Goal: Information Seeking & Learning: Compare options

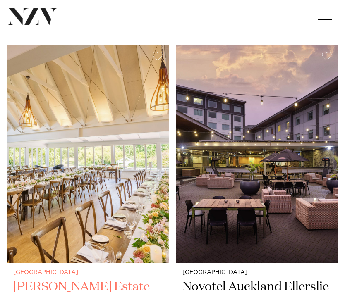
scroll to position [1018, 0]
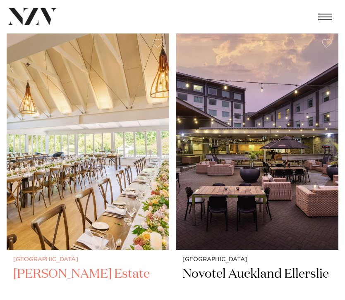
click at [80, 219] on img at bounding box center [88, 141] width 163 height 218
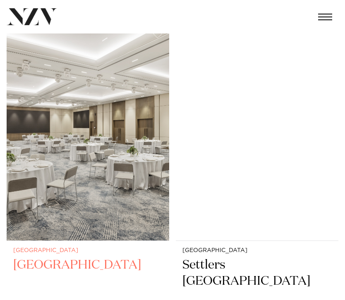
scroll to position [4089, 0]
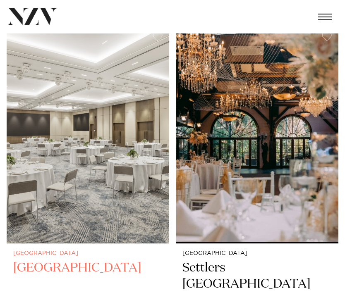
click at [101, 140] on img at bounding box center [88, 135] width 163 height 218
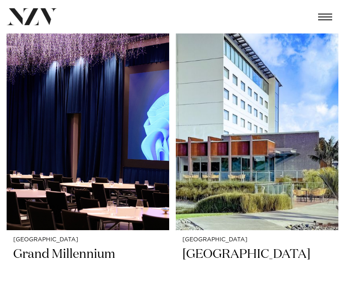
scroll to position [6813, 0]
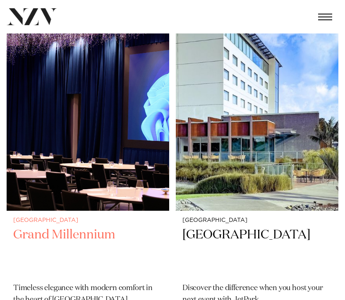
click at [77, 227] on h2 "Grand Millennium" at bounding box center [87, 251] width 149 height 49
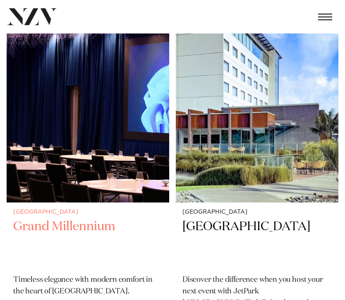
click at [104, 164] on img at bounding box center [88, 93] width 163 height 218
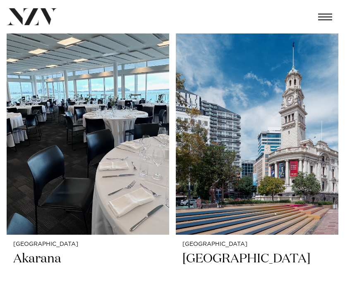
scroll to position [11404, 0]
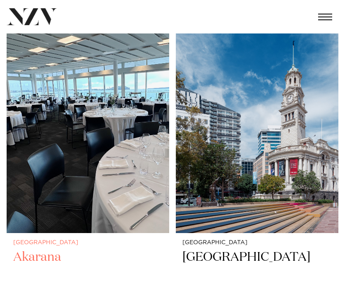
click at [61, 172] on img at bounding box center [88, 124] width 163 height 218
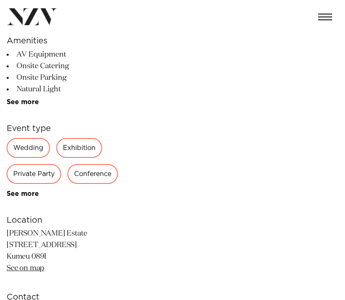
scroll to position [231, 0]
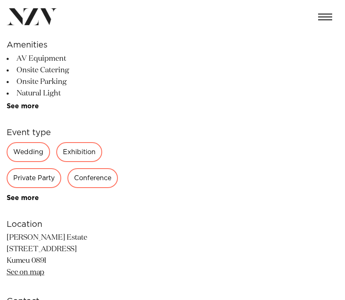
click at [47, 178] on div "Private Party" at bounding box center [34, 178] width 55 height 20
click at [21, 181] on div "Private Party" at bounding box center [34, 178] width 55 height 20
click at [22, 195] on link "See more" at bounding box center [39, 198] width 65 height 7
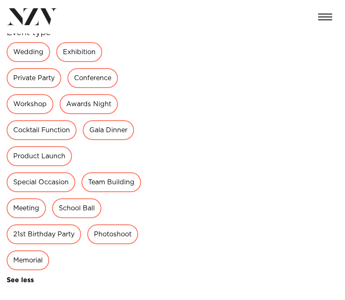
scroll to position [331, 0]
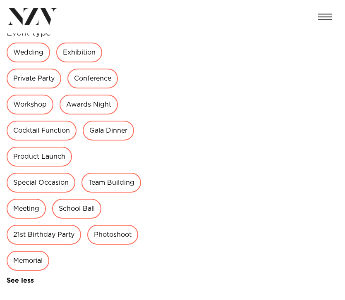
click at [29, 79] on div "Private Party" at bounding box center [34, 79] width 55 height 20
click at [40, 79] on div "Private Party" at bounding box center [34, 79] width 55 height 20
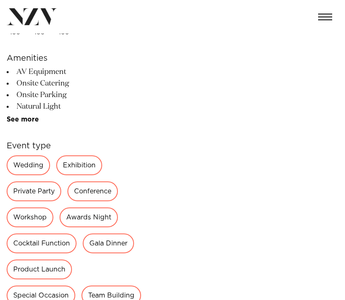
scroll to position [0, 0]
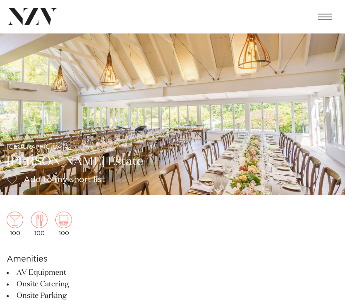
click at [324, 17] on span "button" at bounding box center [325, 17] width 14 height 1
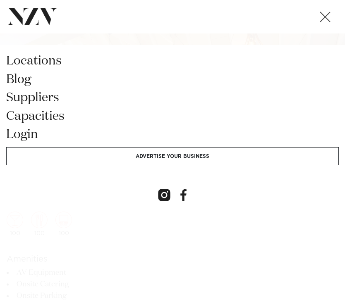
click at [329, 11] on button "button" at bounding box center [325, 16] width 26 height 19
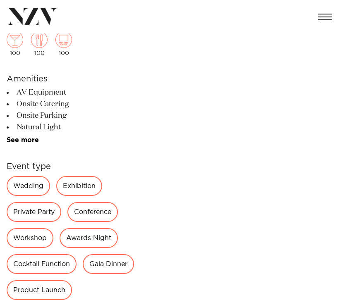
scroll to position [199, 0]
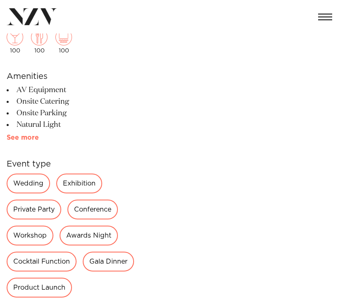
click at [28, 139] on link "See more" at bounding box center [39, 137] width 65 height 7
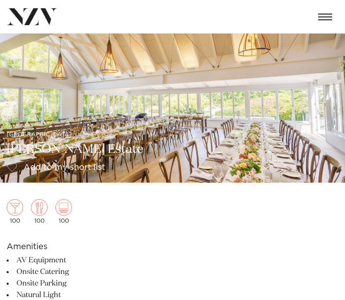
scroll to position [0, 0]
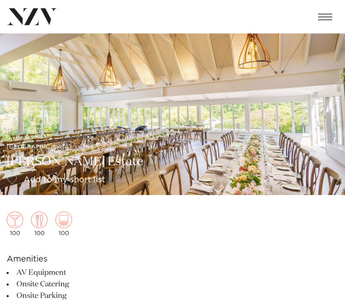
click at [324, 17] on span "button" at bounding box center [325, 17] width 14 height 1
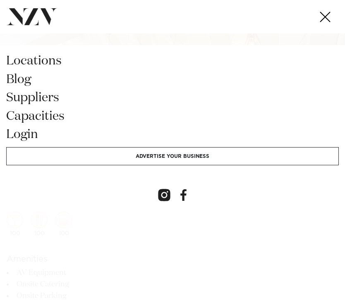
click at [105, 38] on div "locations blog suppliers Capacities login Advertise your business" at bounding box center [172, 150] width 345 height 300
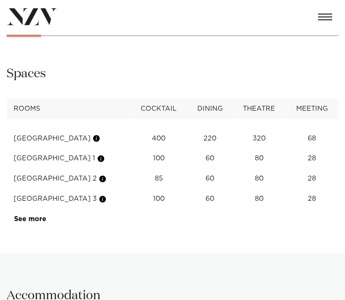
scroll to position [763, 0]
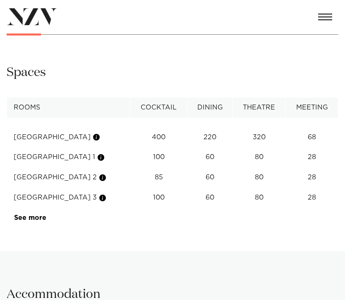
click at [41, 224] on td "See more" at bounding box center [46, 218] width 78 height 20
click at [39, 219] on link "See more" at bounding box center [46, 218] width 65 height 7
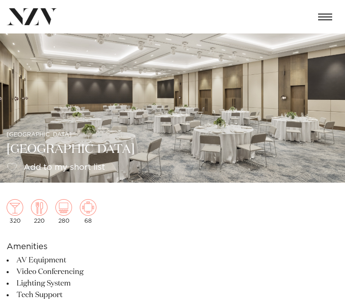
scroll to position [0, 0]
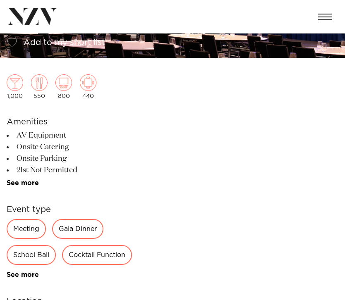
scroll to position [145, 0]
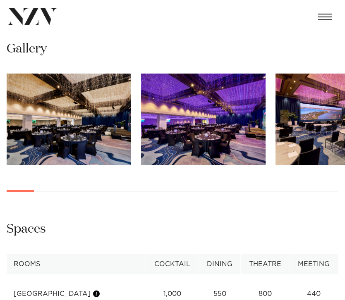
scroll to position [605, 0]
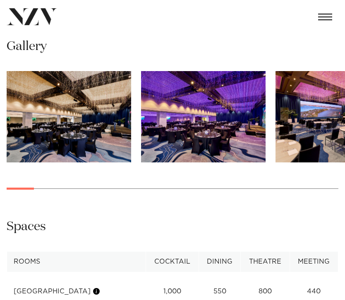
click at [182, 118] on img "2 / 30" at bounding box center [203, 116] width 125 height 91
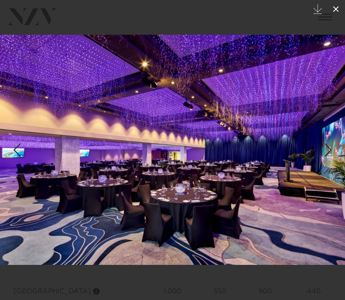
click at [334, 8] on icon at bounding box center [336, 9] width 10 height 10
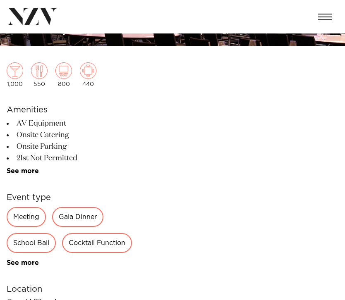
scroll to position [159, 0]
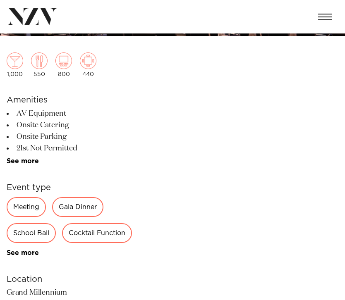
click at [34, 234] on div "School Ball" at bounding box center [31, 233] width 49 height 20
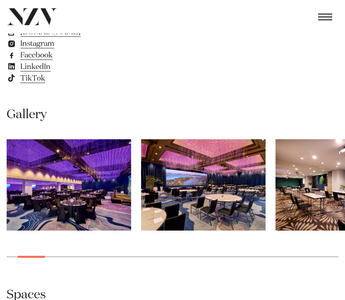
scroll to position [540, 0]
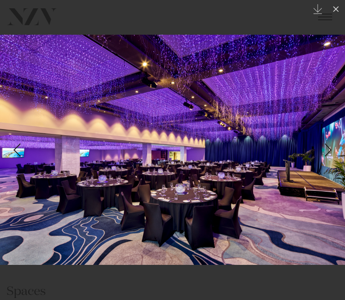
scroll to position [605, 0]
click at [332, 10] on icon at bounding box center [336, 9] width 10 height 10
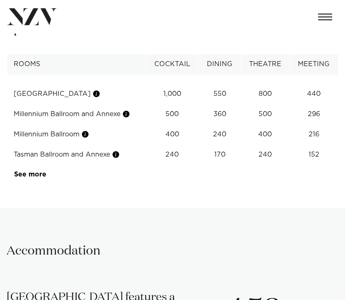
scroll to position [802, 0]
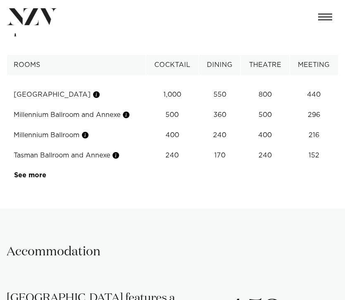
drag, startPoint x: 16, startPoint y: 134, endPoint x: 80, endPoint y: 136, distance: 64.6
click at [80, 136] on td "Millennium Ballroom" at bounding box center [76, 135] width 139 height 20
copy td "Millennium Ballroom"
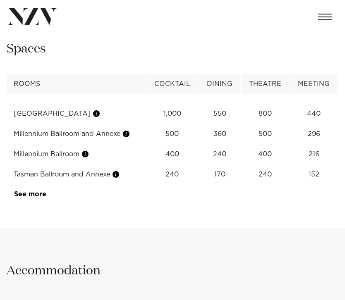
click at [108, 146] on td "Millennium Ballroom" at bounding box center [76, 154] width 139 height 20
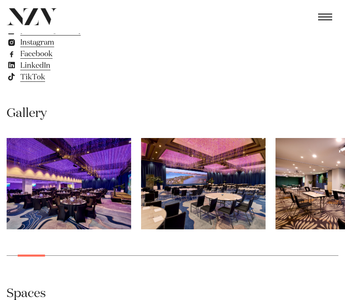
scroll to position [540, 0]
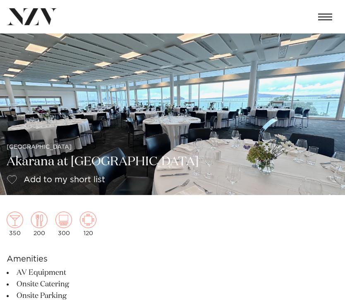
click at [78, 162] on img at bounding box center [172, 115] width 345 height 162
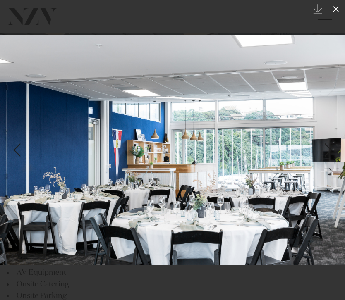
click at [335, 8] on icon at bounding box center [336, 9] width 6 height 6
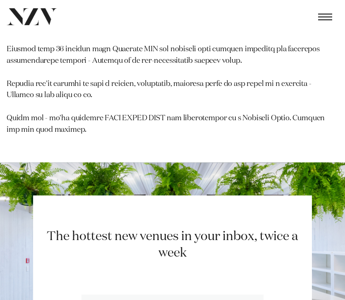
scroll to position [1403, 0]
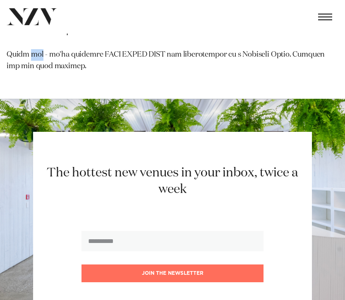
scroll to position [1479, 0]
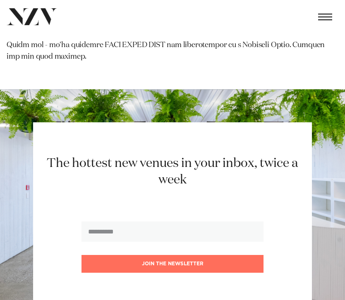
click at [77, 89] on section "The hottest new venues in your inbox, twice a week Join the newsletter" at bounding box center [172, 214] width 345 height 250
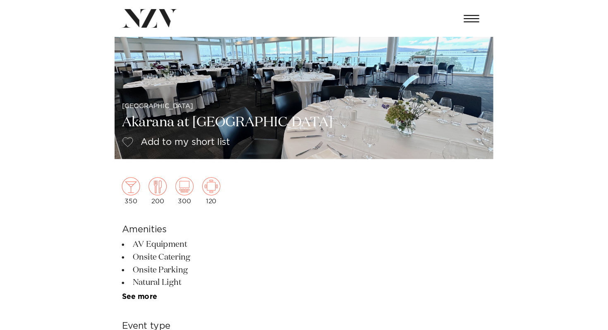
scroll to position [0, 0]
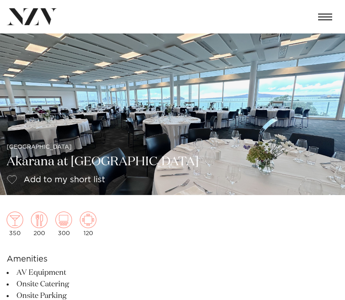
click at [104, 97] on img at bounding box center [172, 115] width 345 height 162
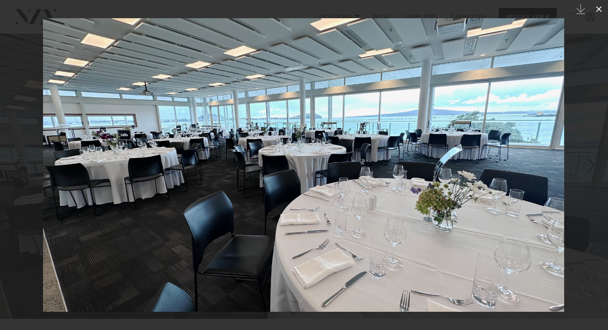
click at [345, 11] on icon at bounding box center [599, 9] width 10 height 10
